Goal: Task Accomplishment & Management: Manage account settings

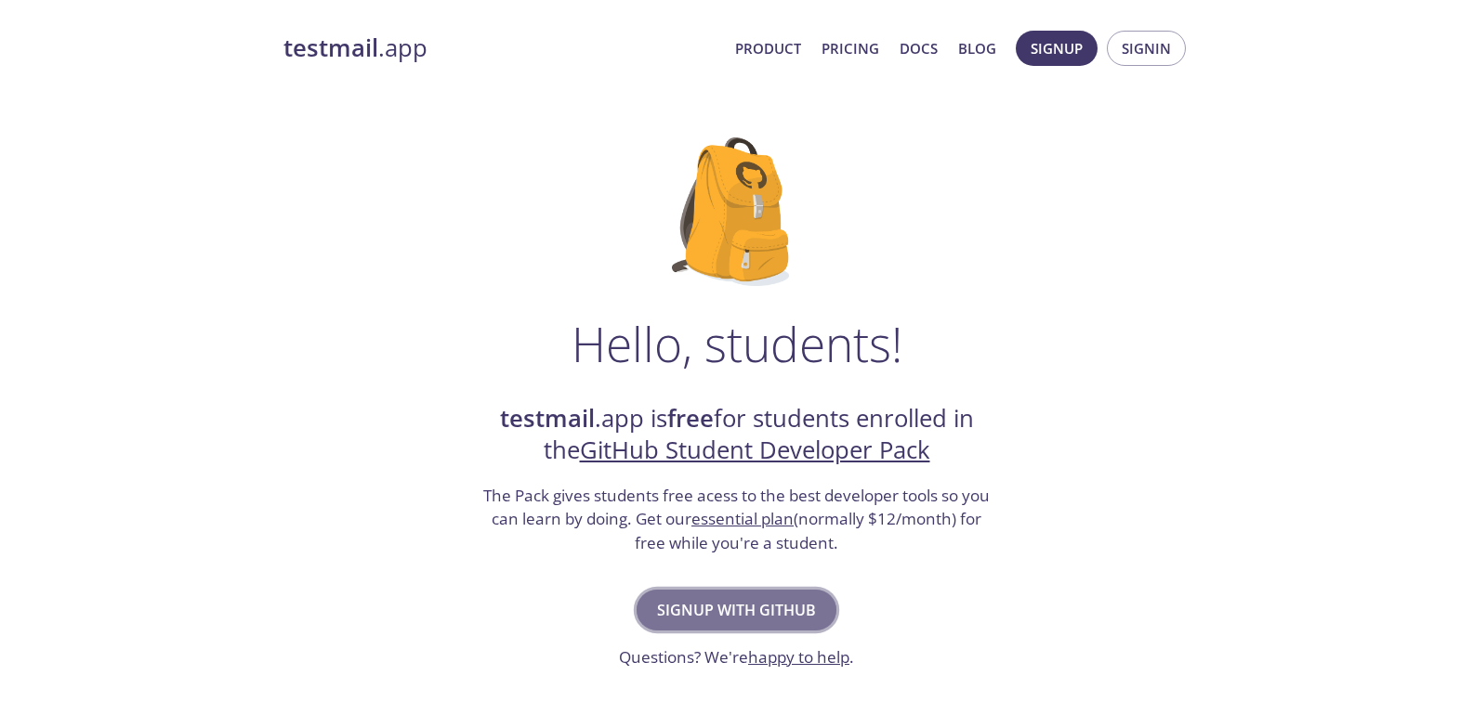
click at [733, 628] on button "Signup with GitHub" at bounding box center [736, 610] width 200 height 41
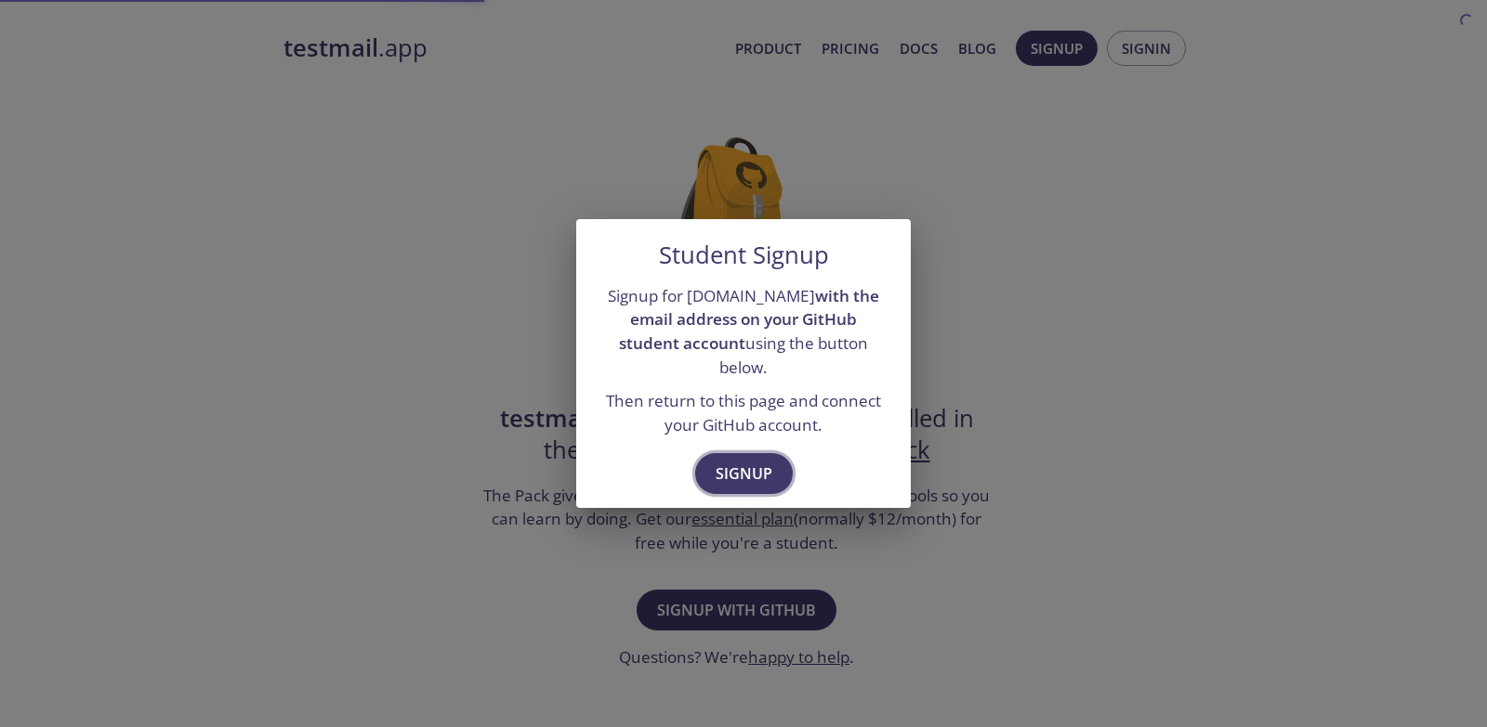
click at [719, 469] on span "Signup" at bounding box center [743, 474] width 57 height 26
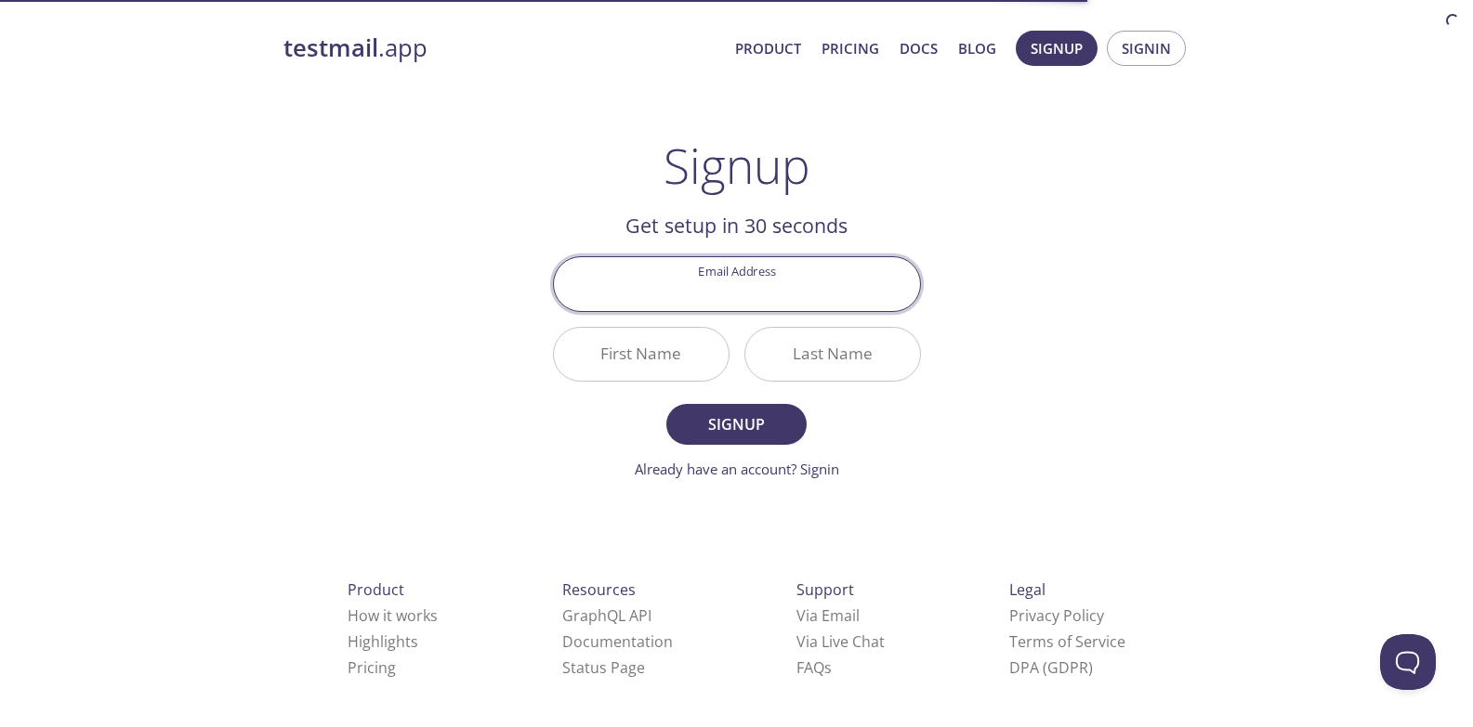
click at [781, 301] on input "Email Address" at bounding box center [737, 283] width 366 height 53
type input "[EMAIL_ADDRESS][DOMAIN_NAME]"
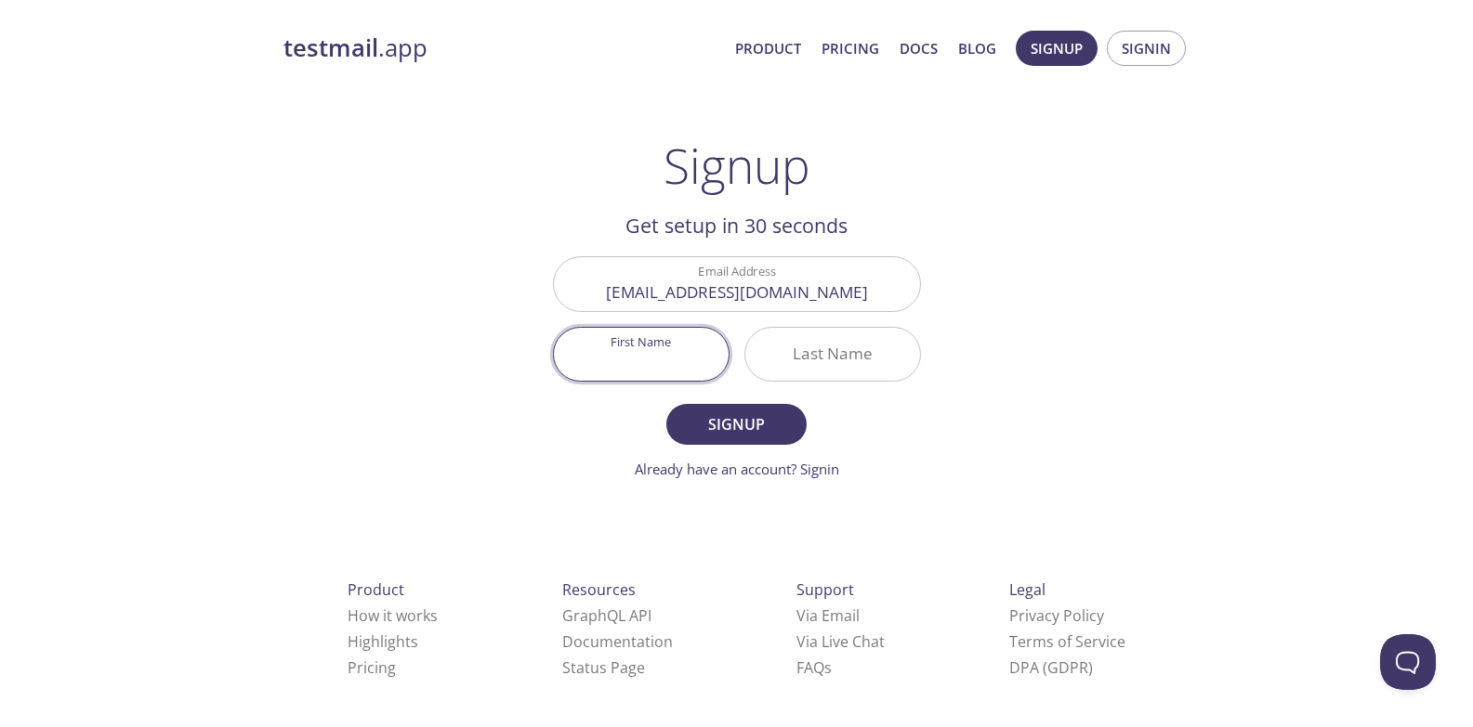
click at [688, 371] on input "First Name" at bounding box center [641, 354] width 175 height 53
type input "D"
type input "[PERSON_NAME]"
click at [795, 343] on input "Last Name" at bounding box center [832, 354] width 175 height 53
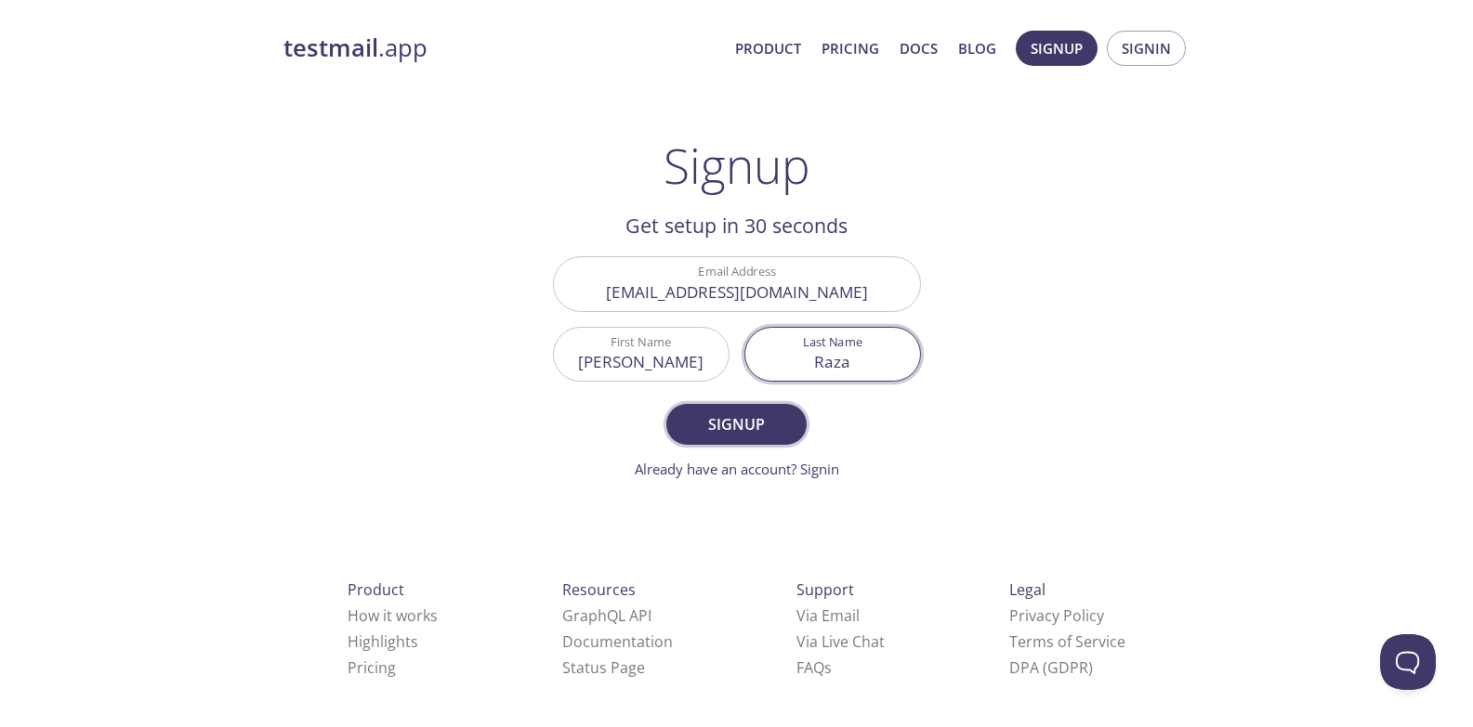
type input "Raza"
click at [750, 416] on span "Signup" at bounding box center [736, 425] width 98 height 26
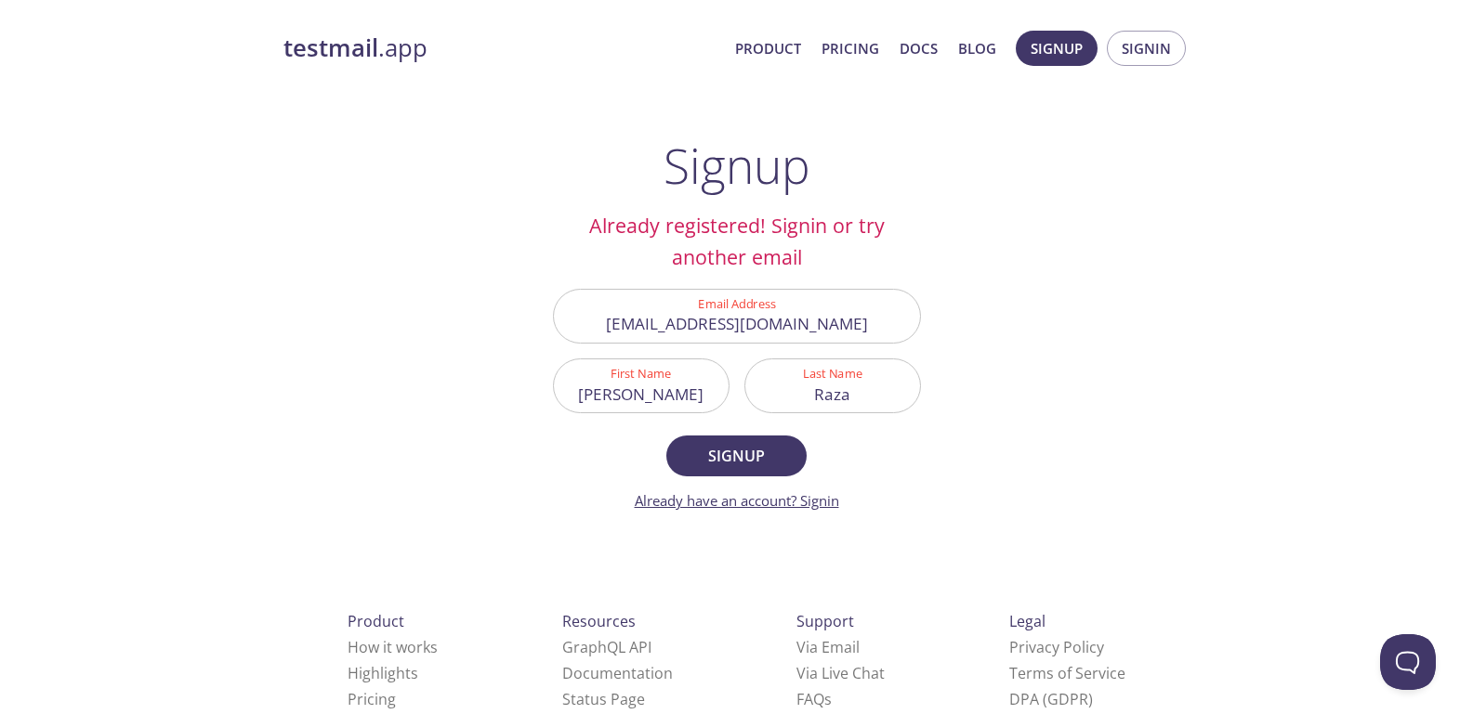
click at [806, 501] on link "Already have an account? Signin" at bounding box center [737, 500] width 204 height 19
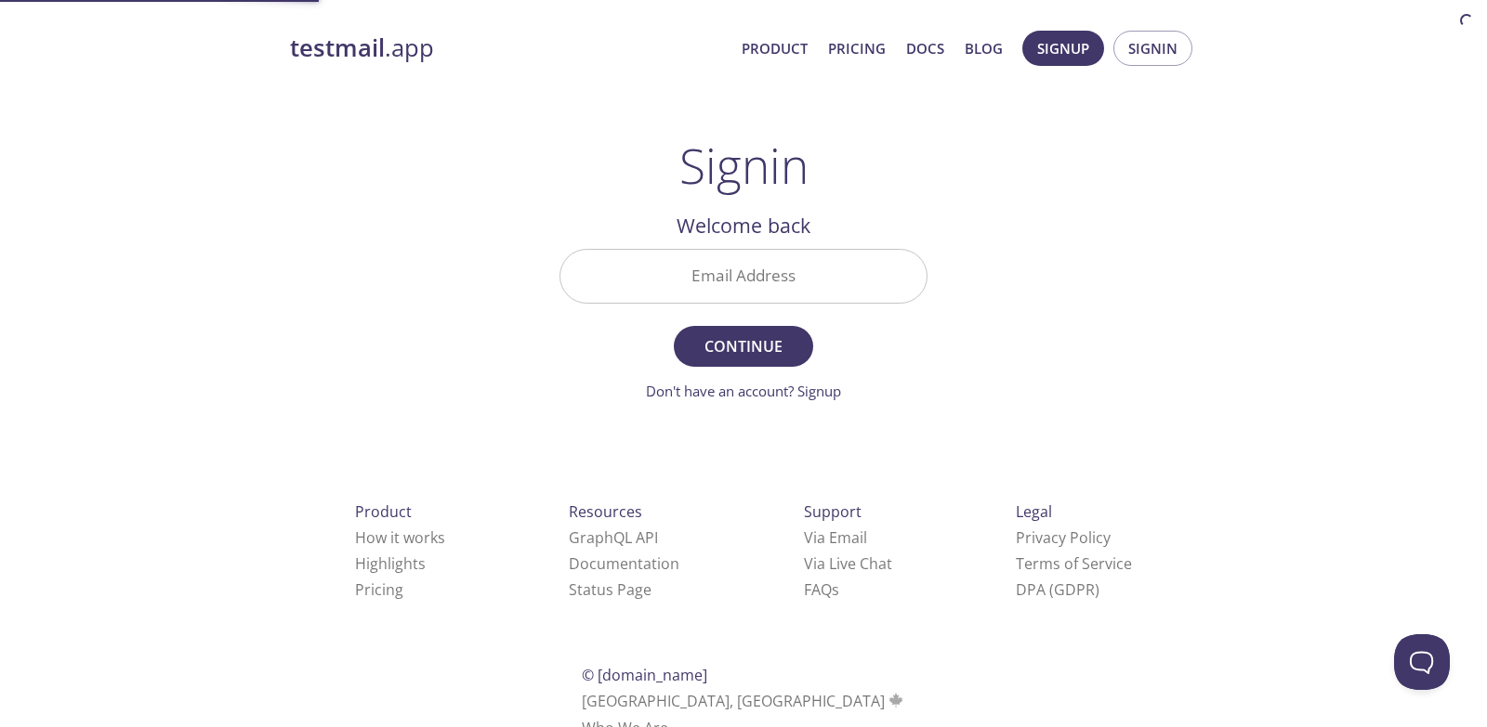
click at [774, 279] on input "Email Address" at bounding box center [743, 276] width 366 height 53
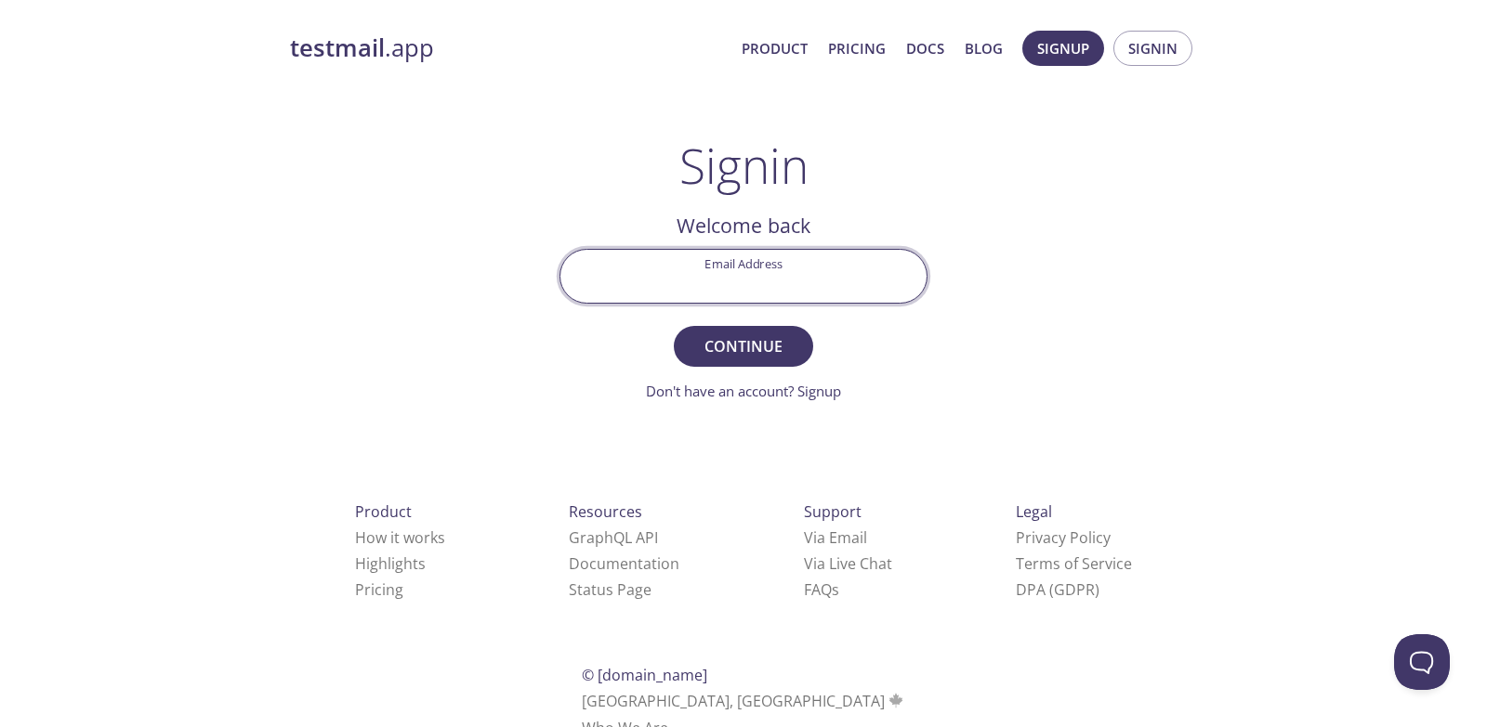
type input "[EMAIL_ADDRESS][DOMAIN_NAME]"
click at [748, 357] on span "Continue" at bounding box center [743, 347] width 98 height 26
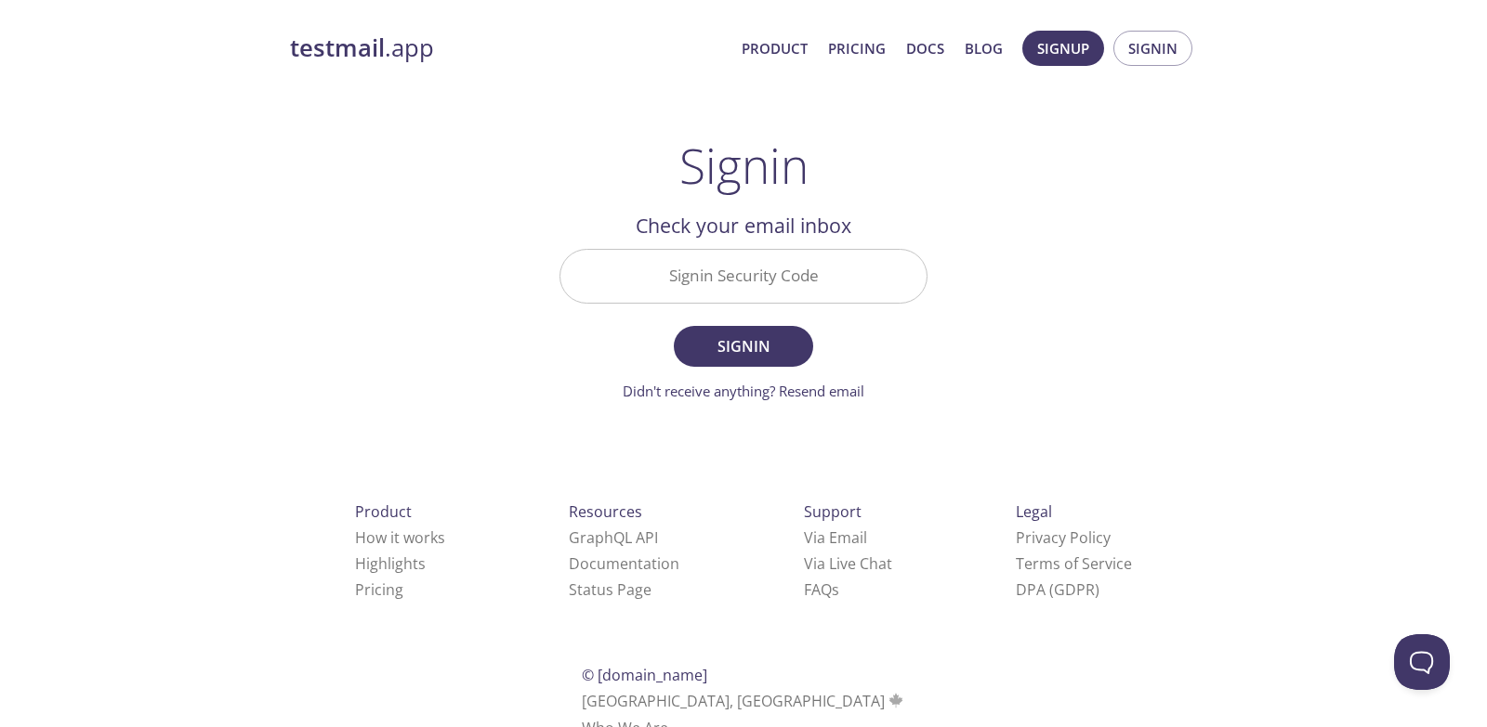
click at [786, 282] on input "Signin Security Code" at bounding box center [743, 276] width 366 height 53
paste input "9A6PZ5J"
type input "9A6PZ5J"
click at [726, 372] on form "Signin Security Code 9A6PZ5J Signin Didn't receive anything? Resend email" at bounding box center [743, 325] width 368 height 153
click at [727, 357] on span "Signin" at bounding box center [743, 347] width 98 height 26
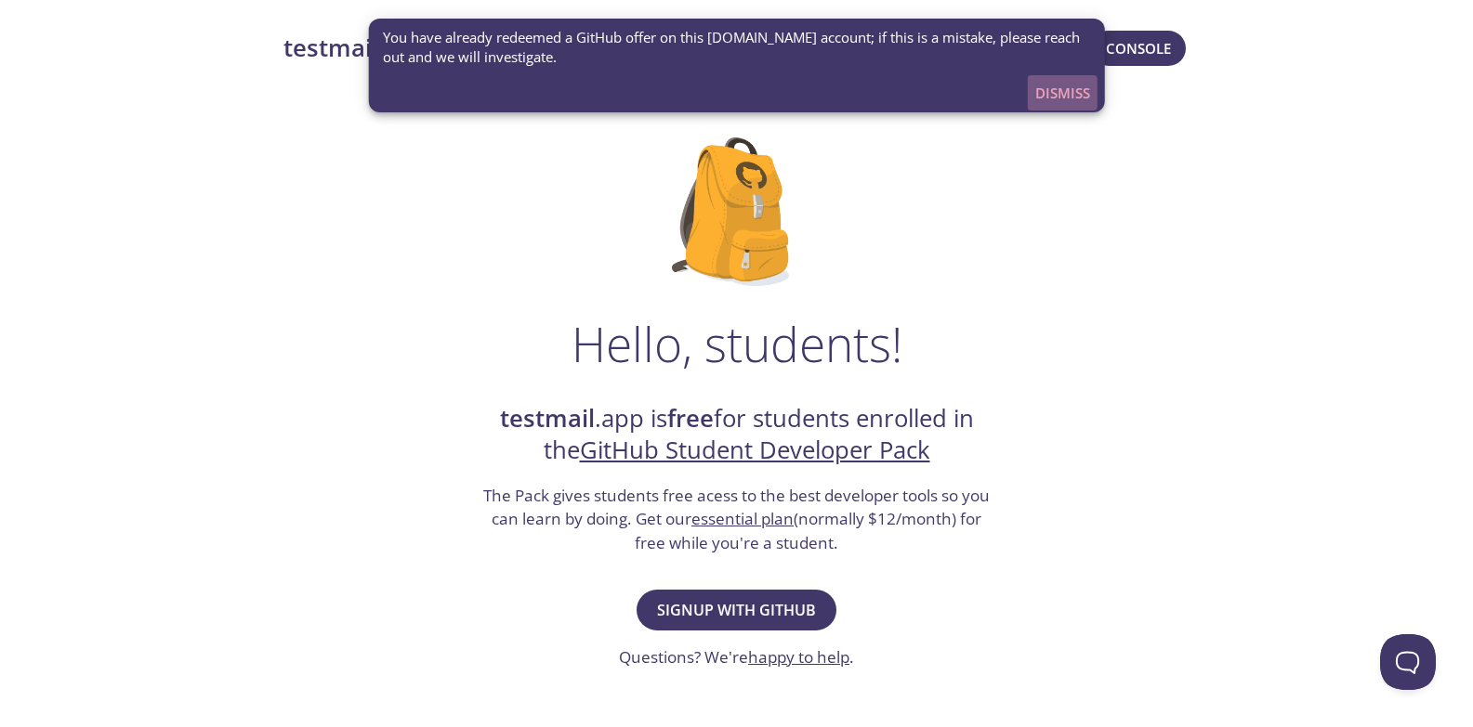
click at [1070, 95] on span "Dismiss" at bounding box center [1062, 93] width 55 height 24
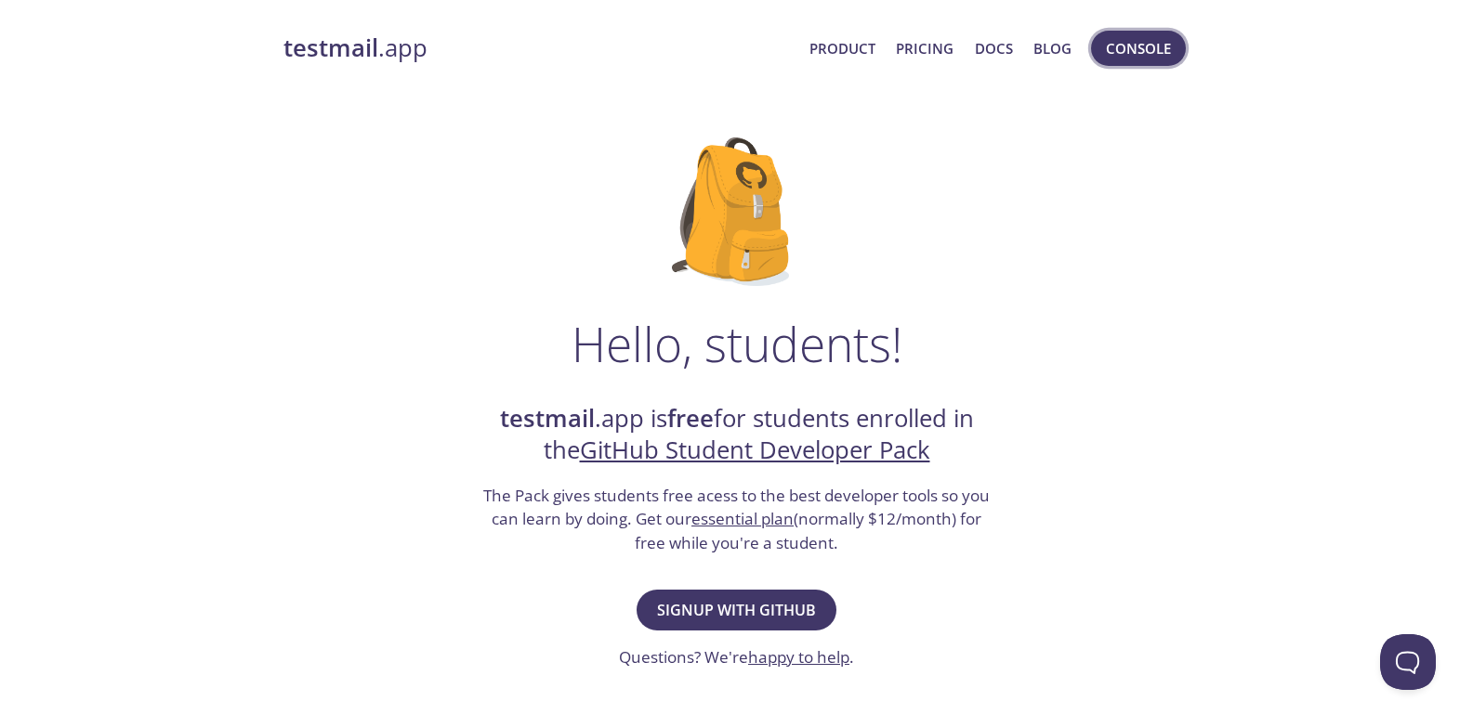
click at [1164, 59] on span "Console" at bounding box center [1138, 48] width 65 height 24
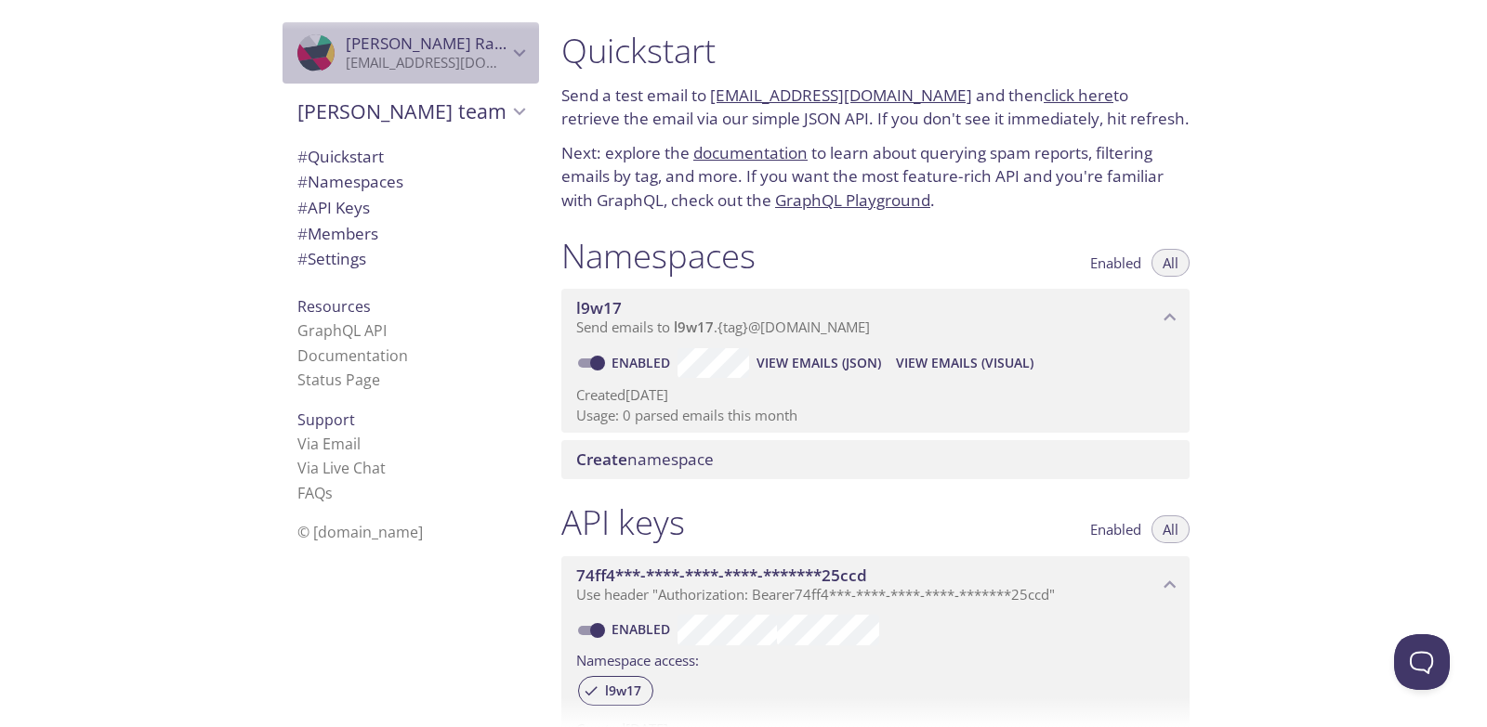
click at [322, 66] on div ".cls-1 { fill: #6d5ca8; } .cls-2 { fill: #3fc191; } .cls-3 { fill: #3b4752; } .…" at bounding box center [321, 52] width 48 height 37
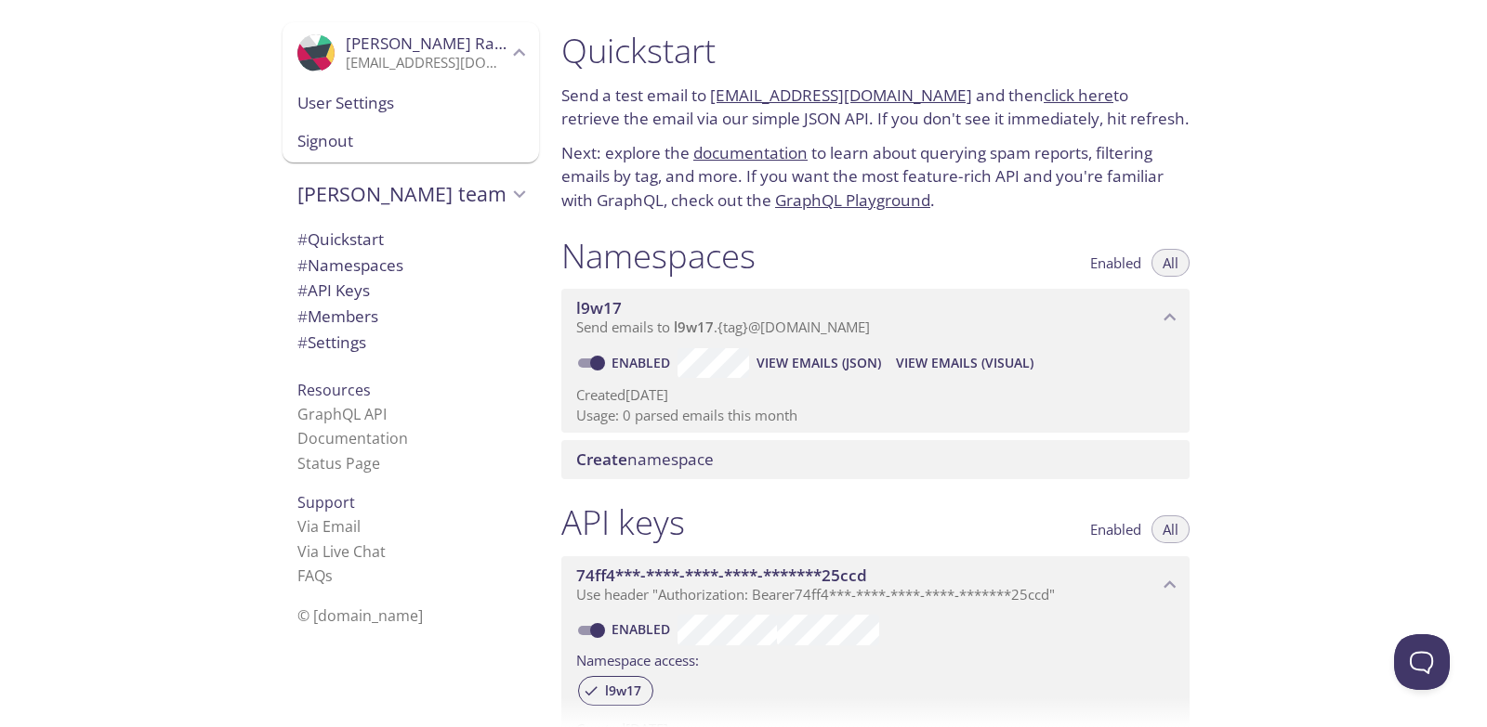
click at [340, 101] on span "User Settings" at bounding box center [410, 103] width 227 height 24
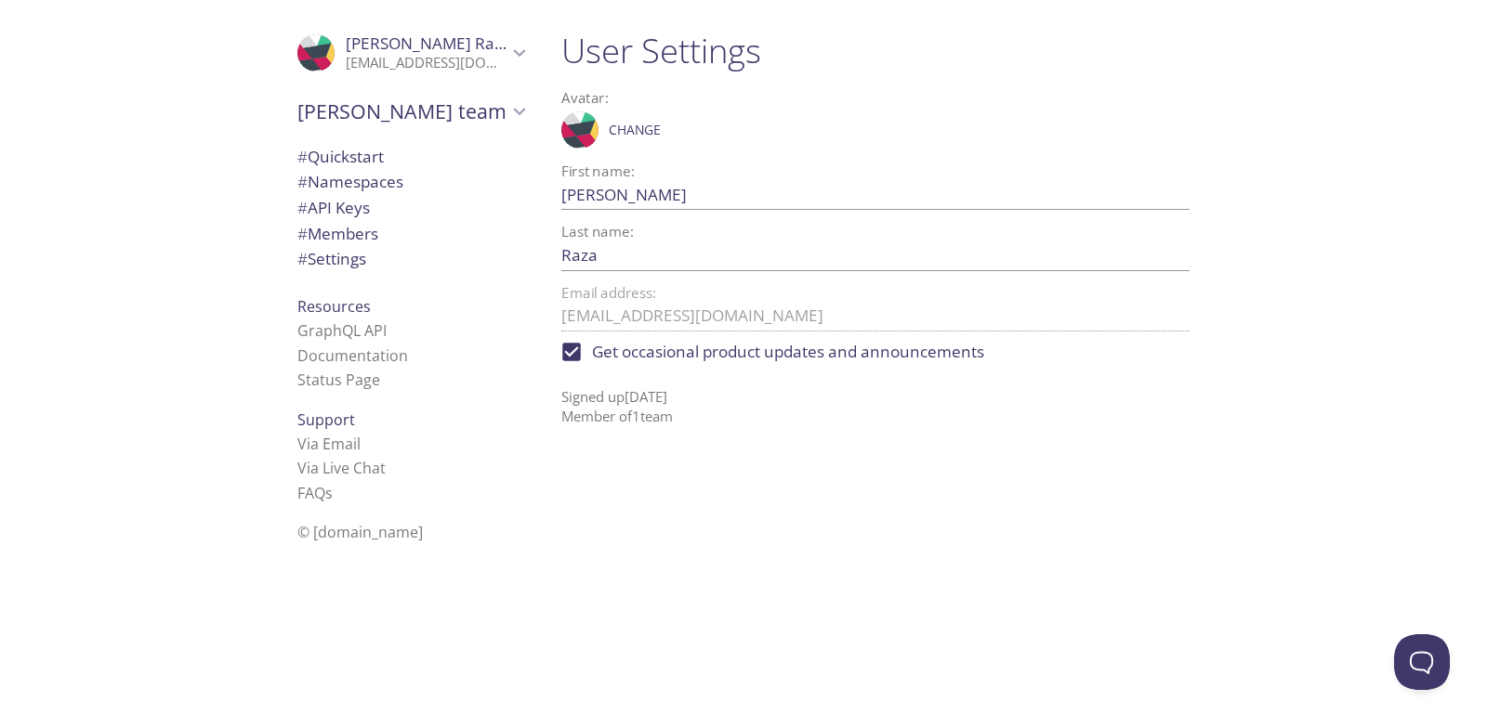
click at [572, 115] on icon at bounding box center [566, 98] width 106 height 55
click at [573, 134] on icon at bounding box center [560, 120] width 32 height 35
click at [645, 128] on span "Change" at bounding box center [635, 130] width 52 height 22
click at [642, 125] on span "Change" at bounding box center [635, 130] width 52 height 22
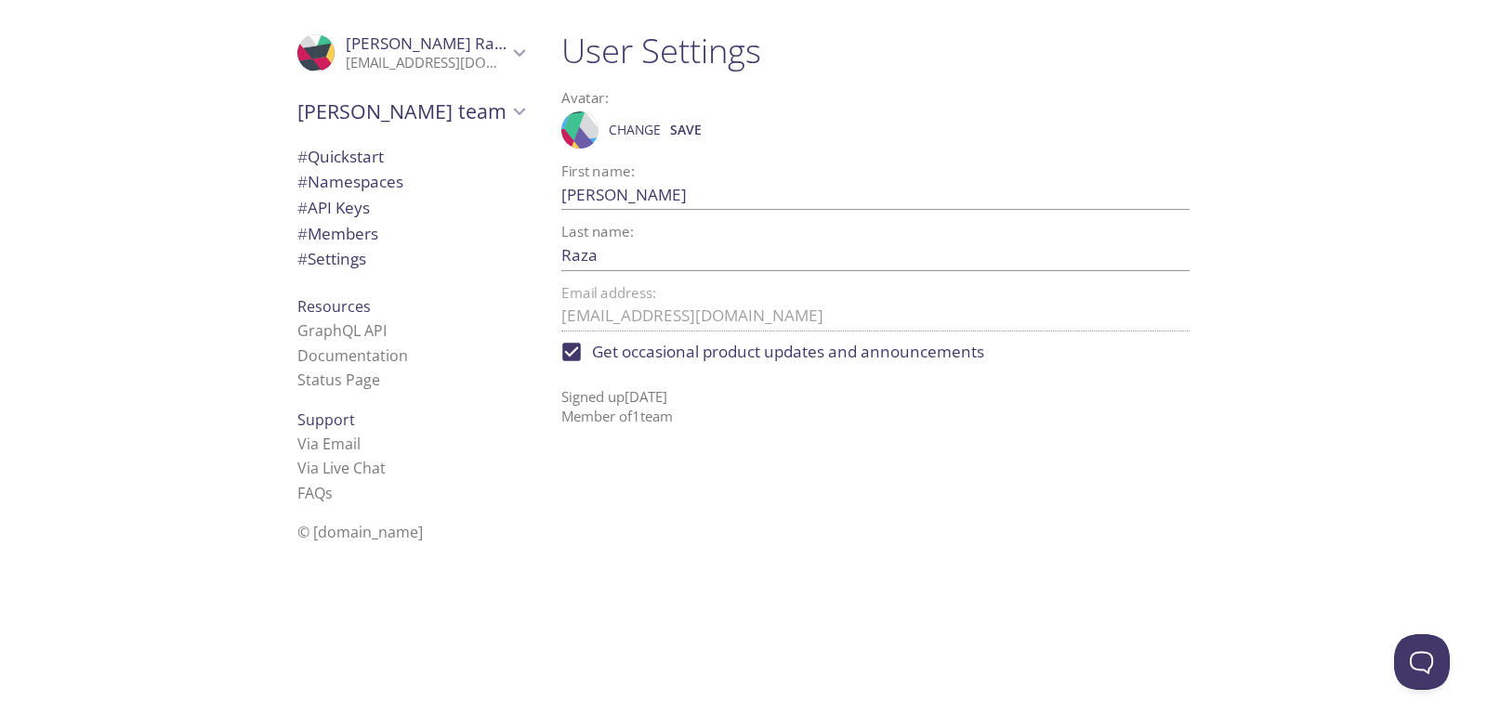
click at [577, 137] on icon at bounding box center [585, 139] width 25 height 27
click at [638, 130] on span "Change" at bounding box center [635, 130] width 52 height 22
click at [646, 130] on span "Change" at bounding box center [635, 130] width 52 height 22
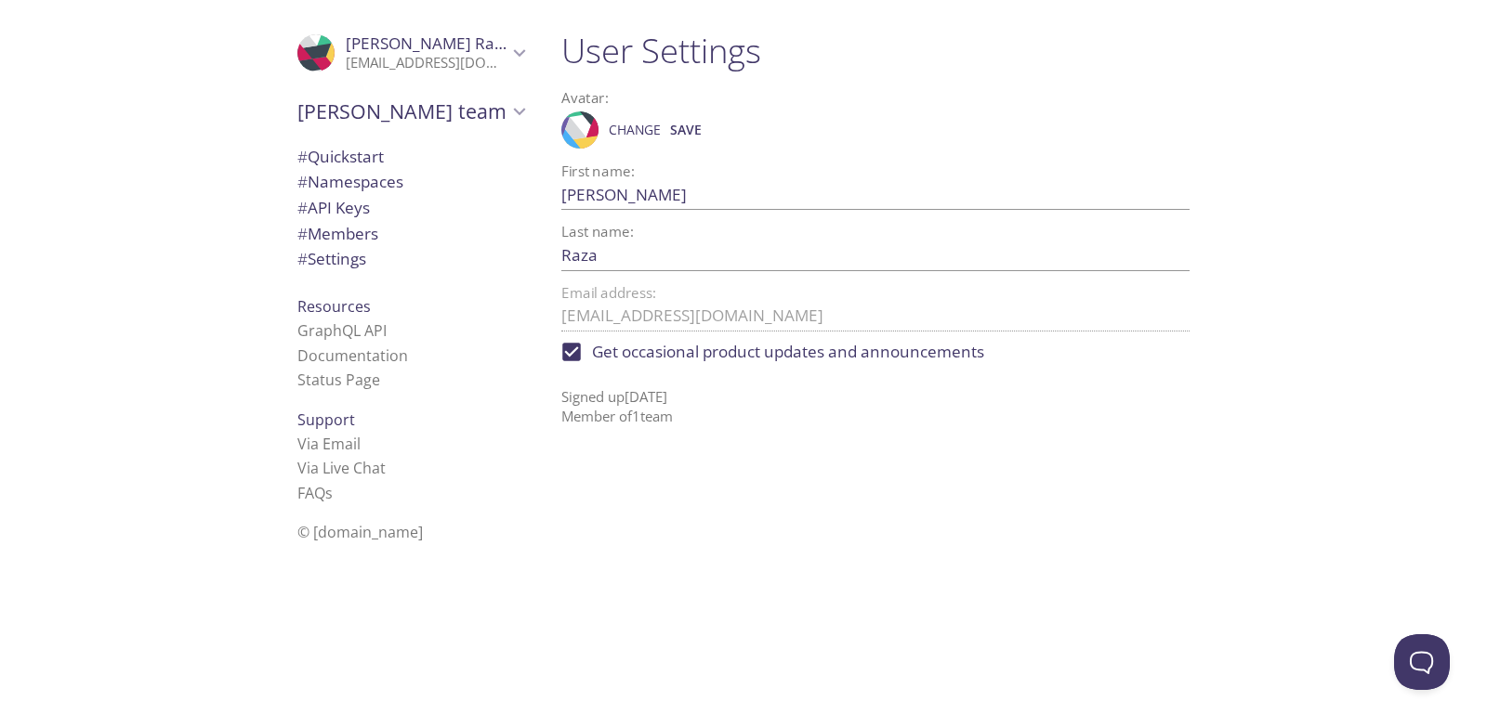
click at [646, 130] on span "Change" at bounding box center [635, 130] width 52 height 22
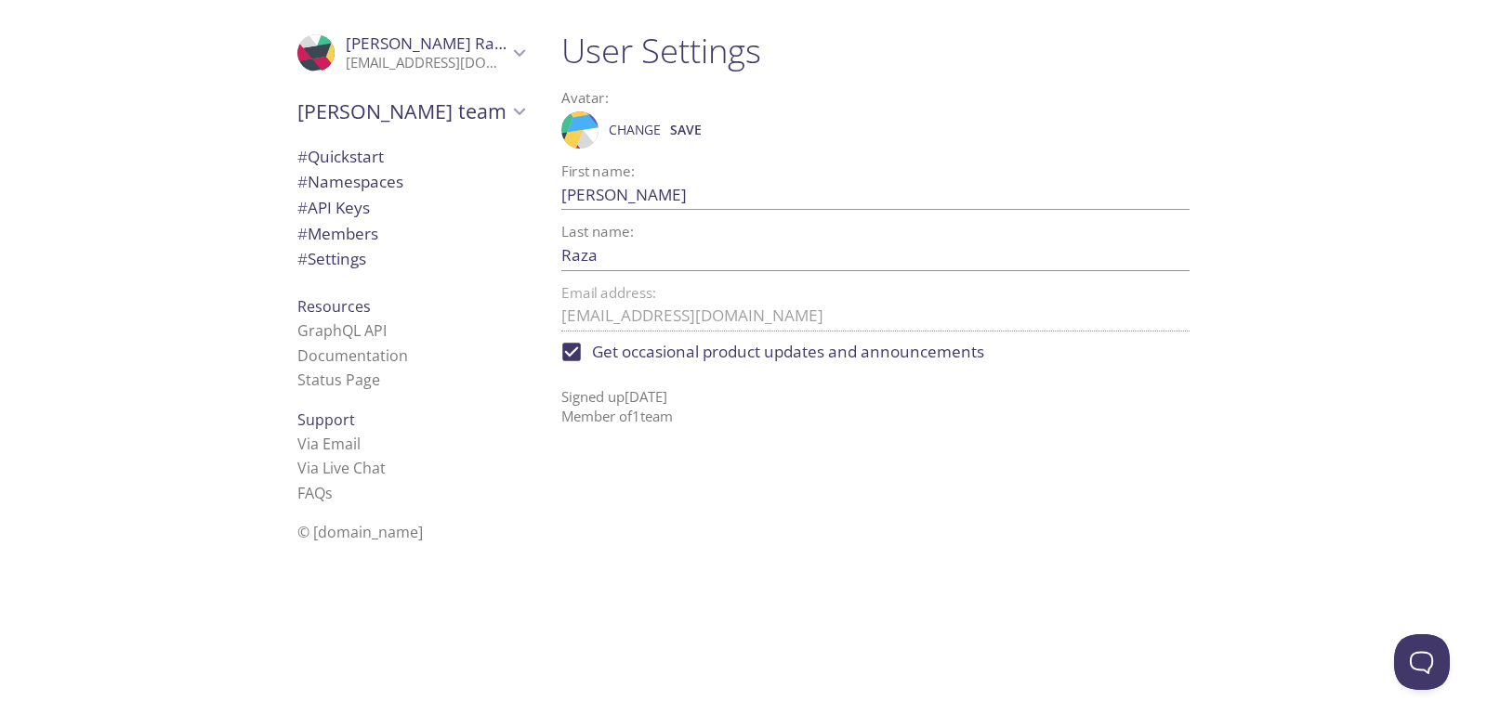
click at [570, 499] on div "User Settings Avatar: .cls-1 { fill: #6d5ca8; } .cls-2 { fill: #3fc191; } .cls-…" at bounding box center [882, 363] width 673 height 727
click at [691, 117] on button "Save" at bounding box center [685, 130] width 41 height 30
click at [691, 117] on div ".cls-1 { fill: #6d5ca8; } .cls-2 { fill: #3fc191; } .cls-3 { fill: #3b4752; } .…" at bounding box center [875, 130] width 628 height 46
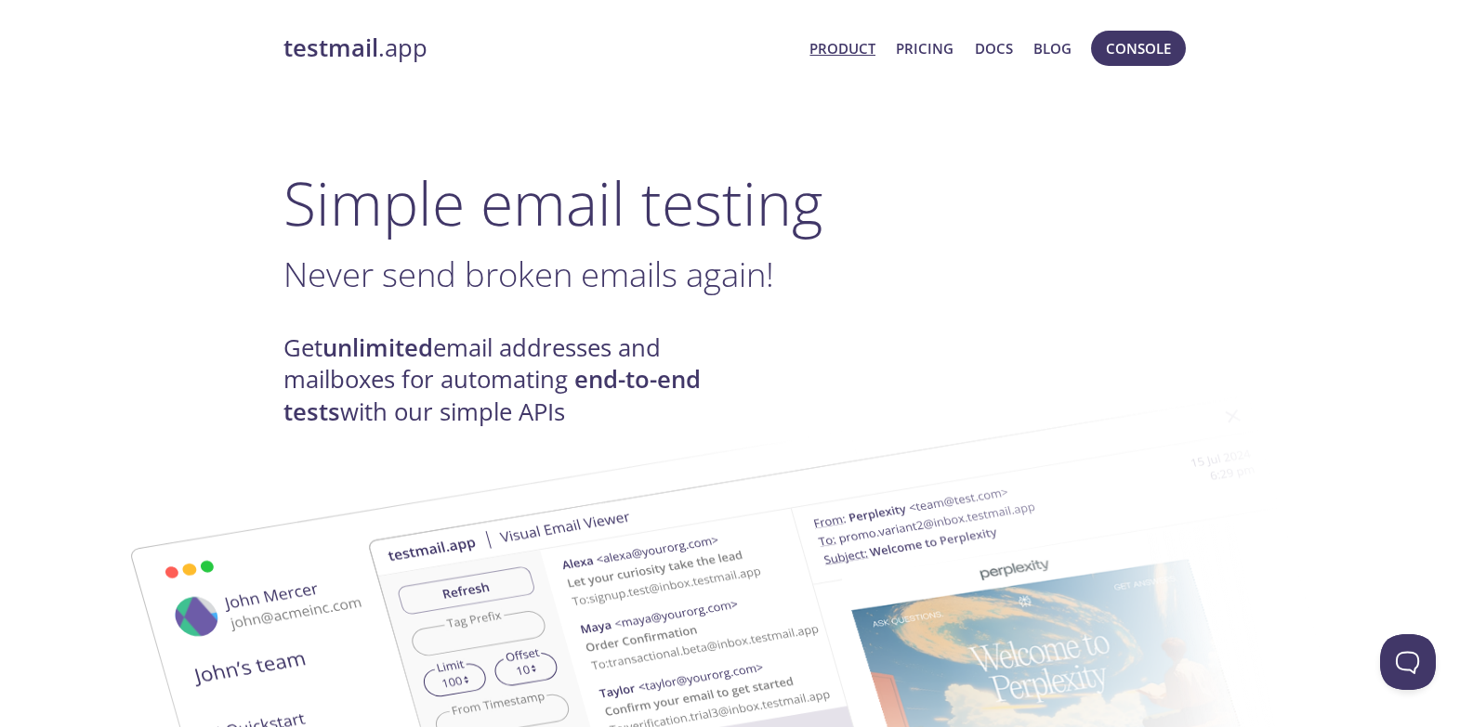
click at [865, 46] on link "Product" at bounding box center [842, 48] width 66 height 24
click at [864, 52] on link "Product" at bounding box center [842, 48] width 66 height 24
click at [926, 56] on link "Pricing" at bounding box center [925, 48] width 58 height 24
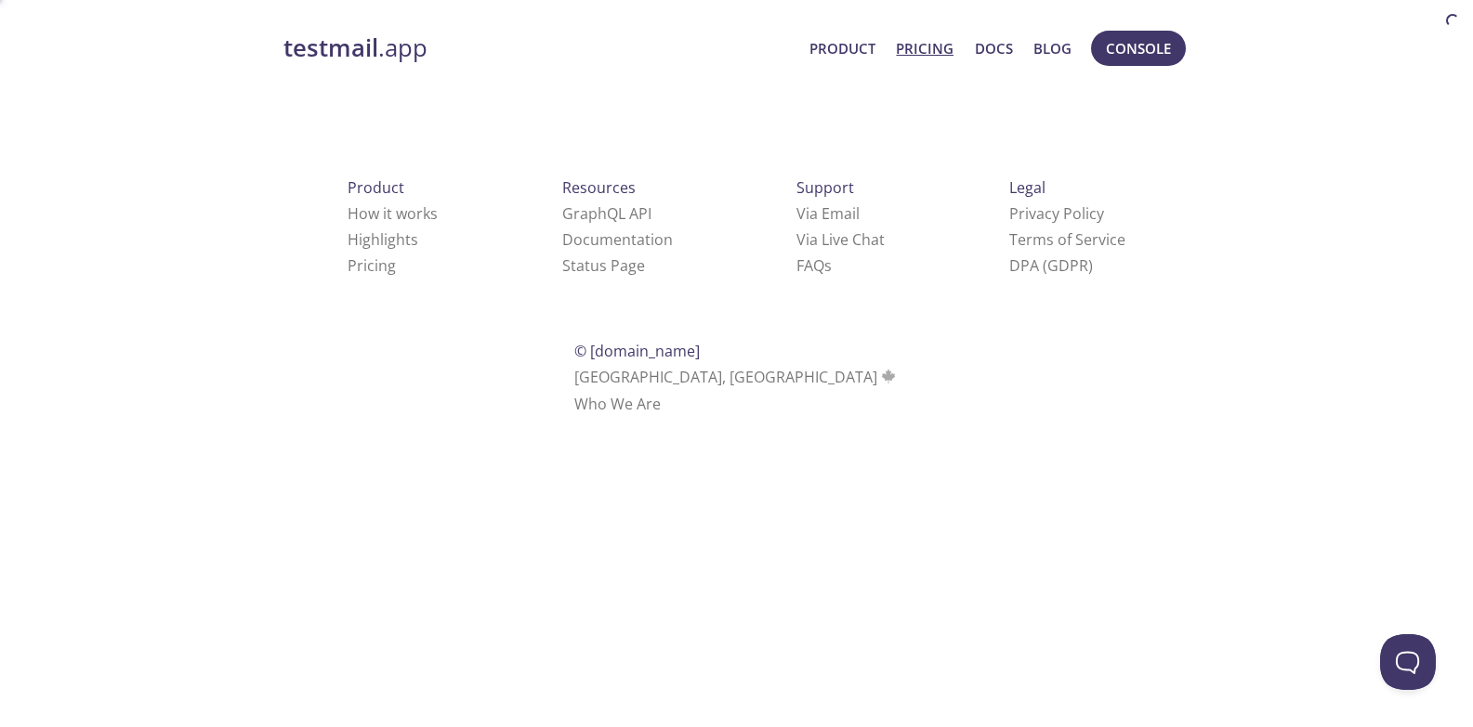
click at [926, 56] on link "Pricing" at bounding box center [925, 48] width 58 height 24
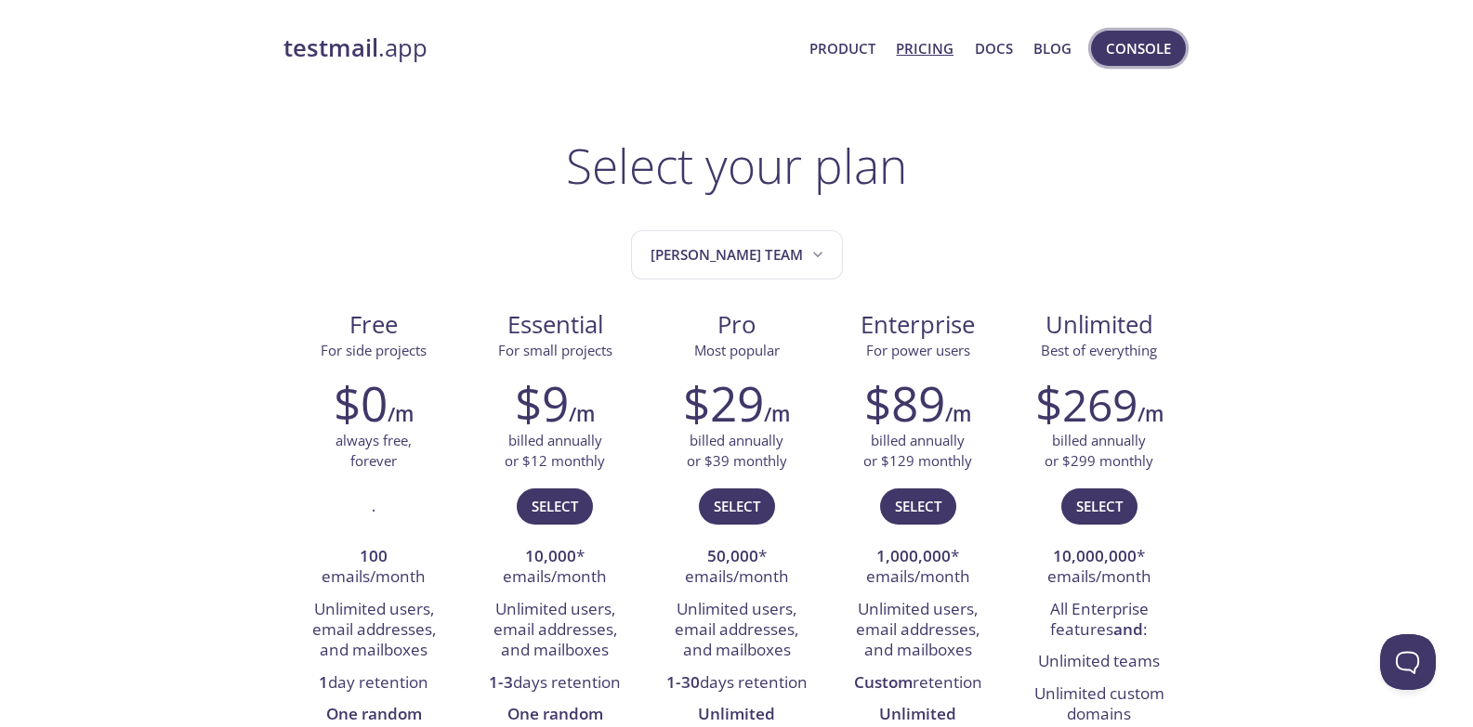
click at [1092, 45] on button "Console" at bounding box center [1138, 48] width 95 height 35
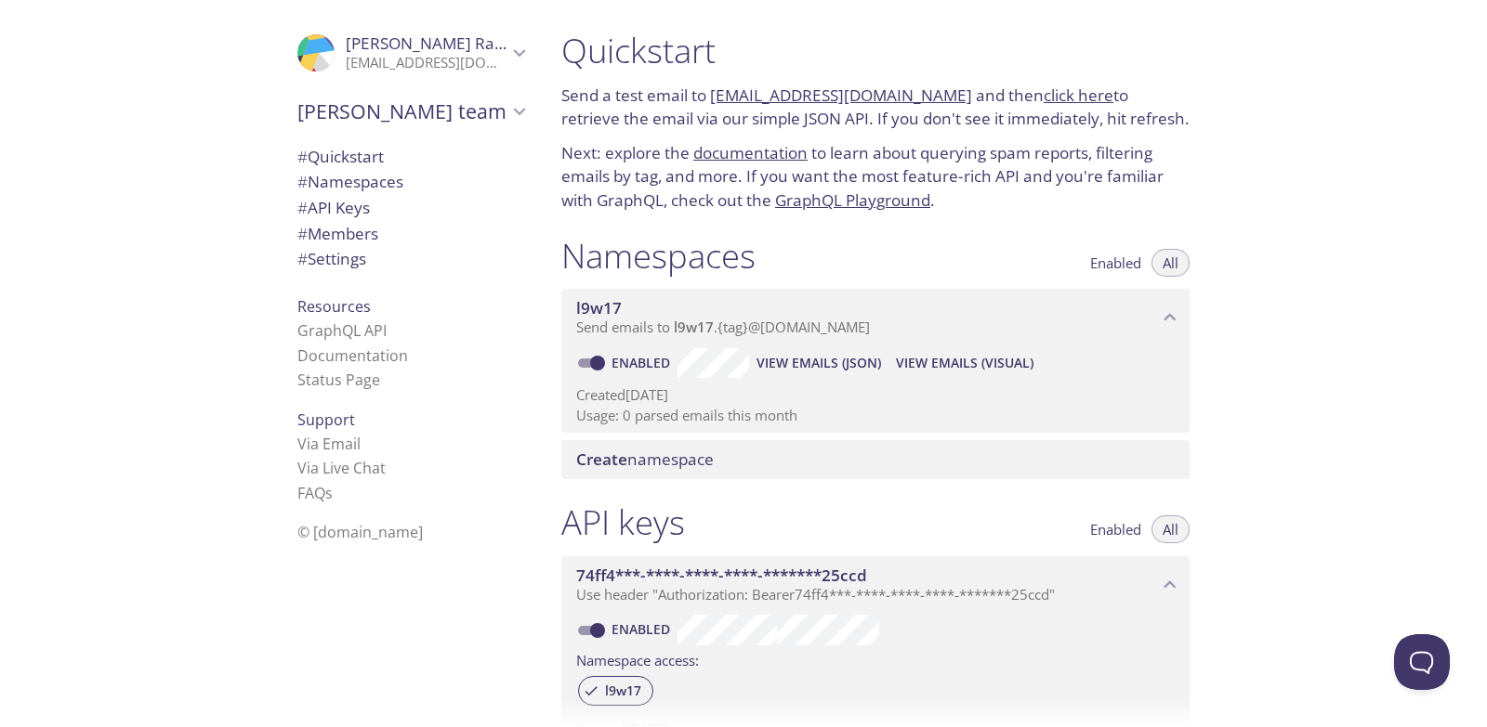
click at [841, 360] on span "View Emails (JSON)" at bounding box center [818, 363] width 125 height 22
click at [1121, 263] on span "Enabled" at bounding box center [1115, 263] width 51 height 0
click at [1117, 530] on span "Enabled" at bounding box center [1115, 530] width 51 height 0
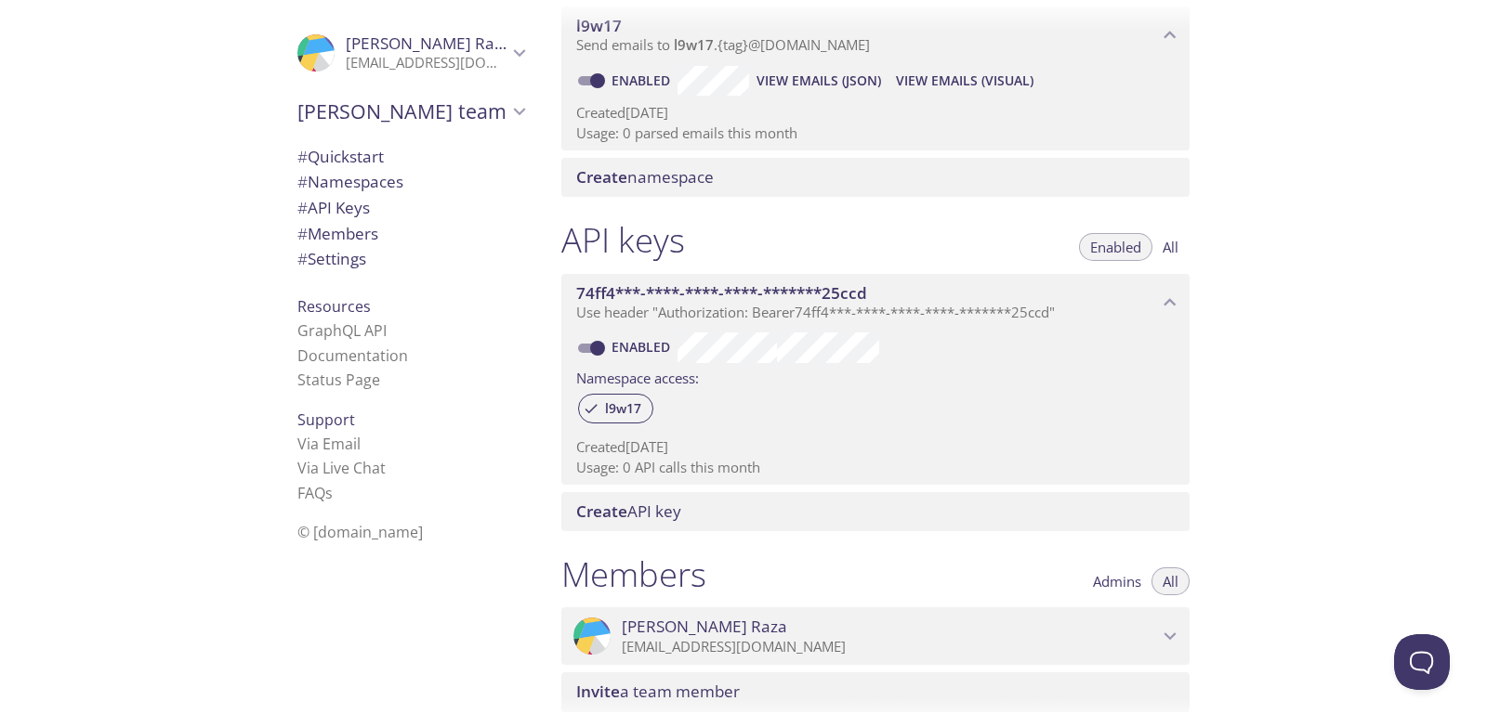
scroll to position [465, 0]
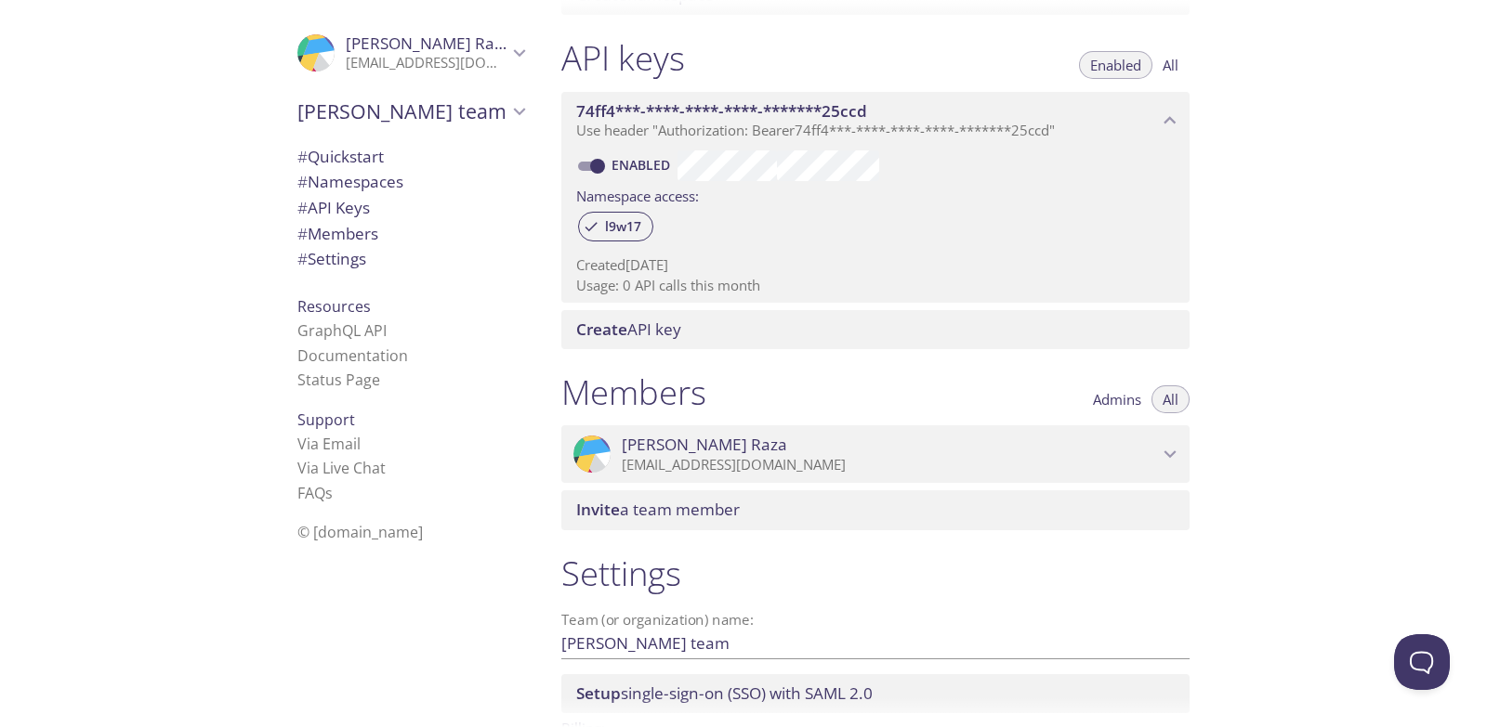
click at [352, 158] on span "# Quickstart" at bounding box center [340, 156] width 86 height 21
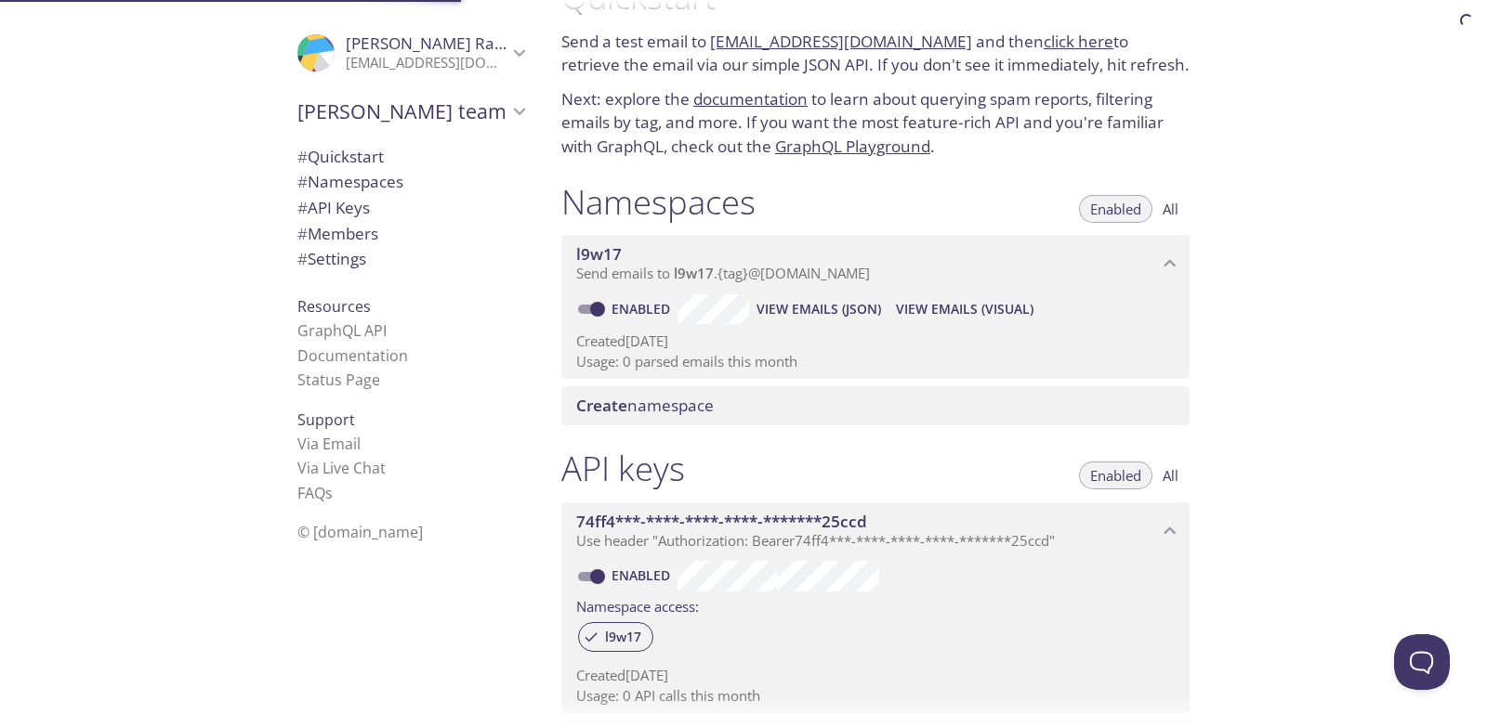
scroll to position [30, 0]
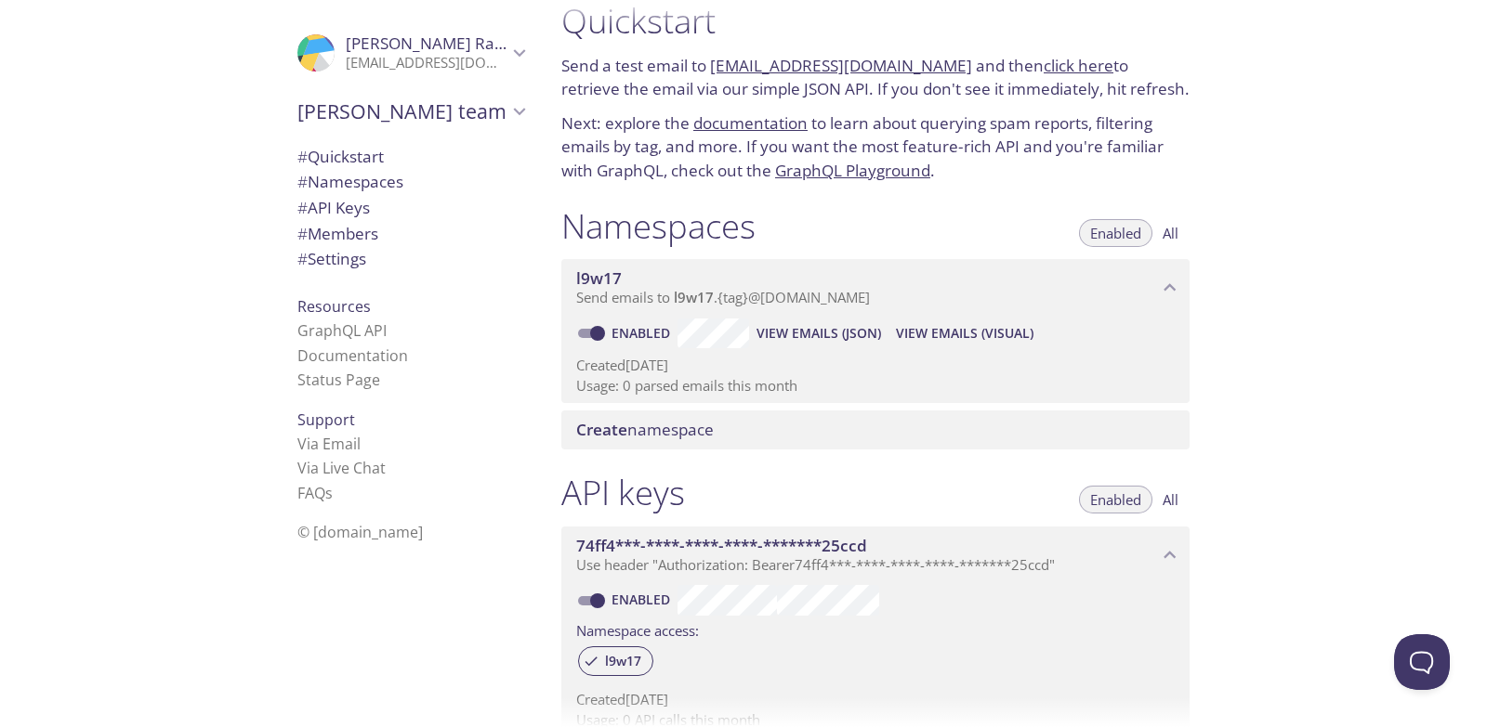
click at [350, 181] on span "# Namespaces" at bounding box center [350, 181] width 106 height 21
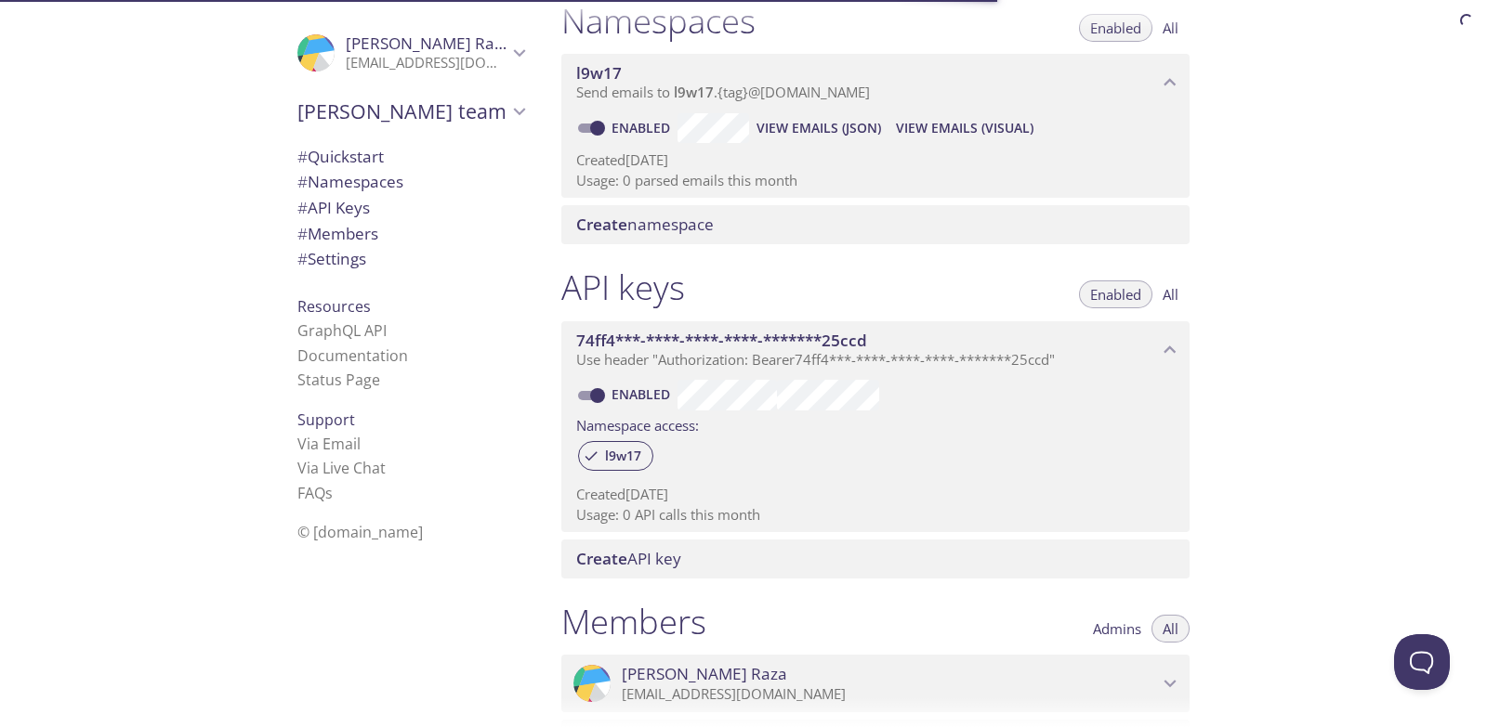
click at [387, 217] on span "# API Keys" at bounding box center [410, 208] width 227 height 24
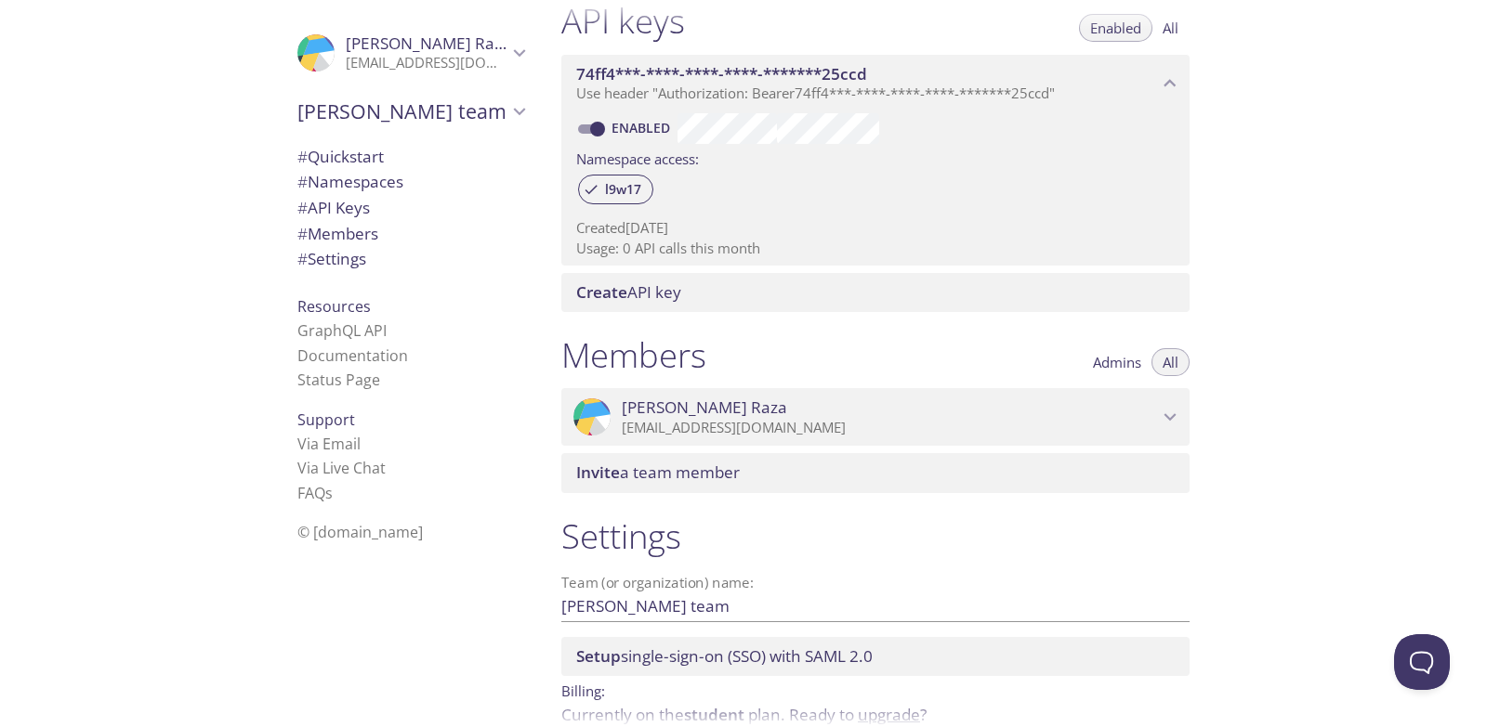
click at [388, 258] on span "# Settings" at bounding box center [410, 259] width 227 height 24
